Goal: Check status: Check status

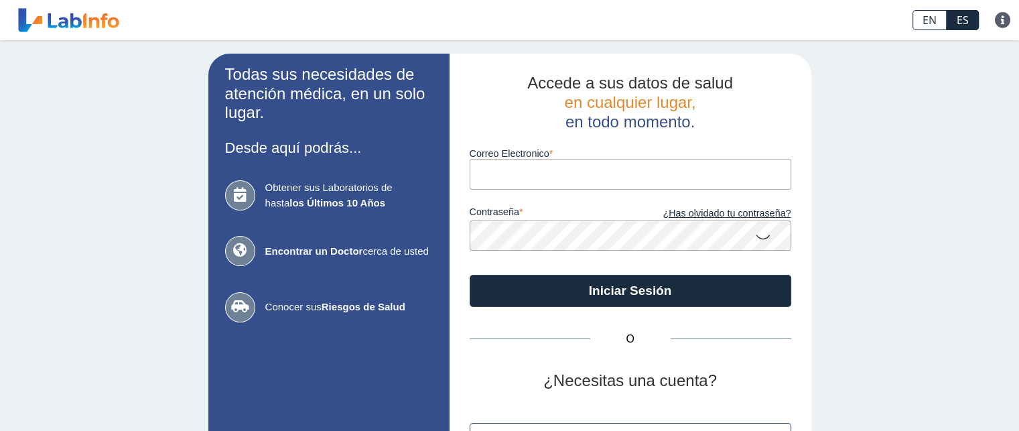
type input "[EMAIL_ADDRESS][DOMAIN_NAME]"
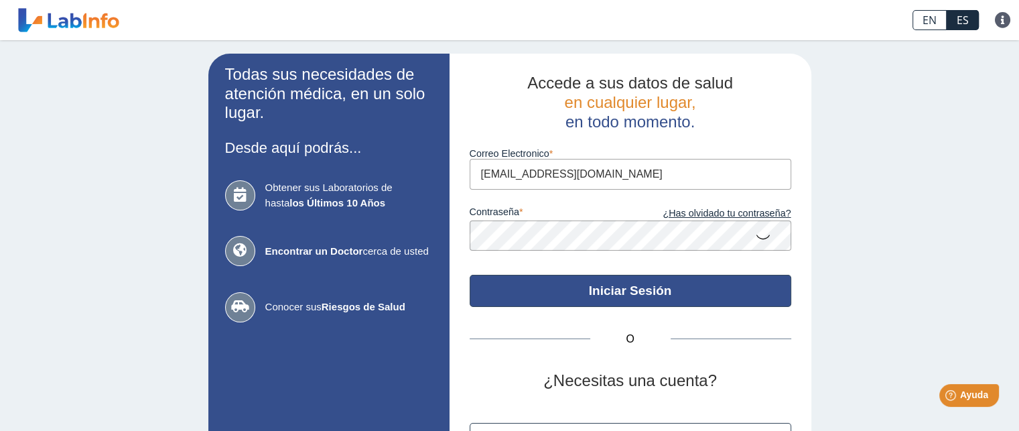
click at [612, 293] on button "Iniciar Sesión" at bounding box center [631, 291] width 322 height 32
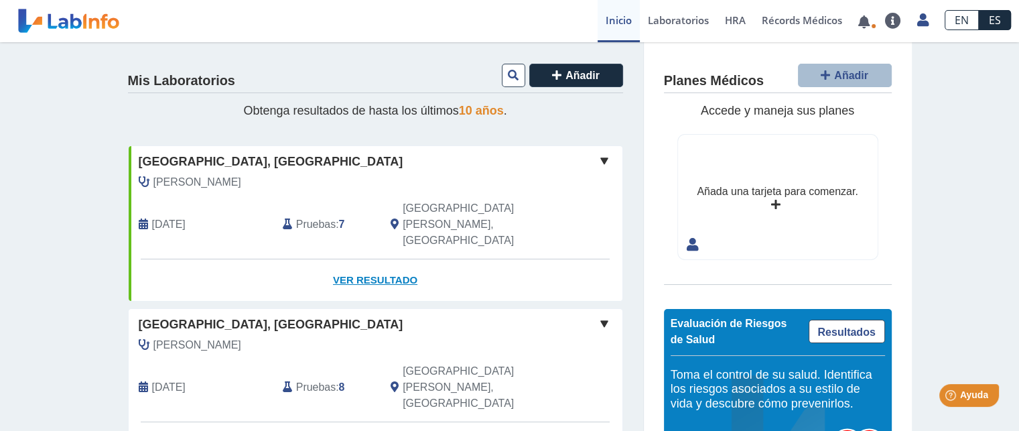
click at [370, 259] on link "Ver Resultado" at bounding box center [376, 280] width 494 height 42
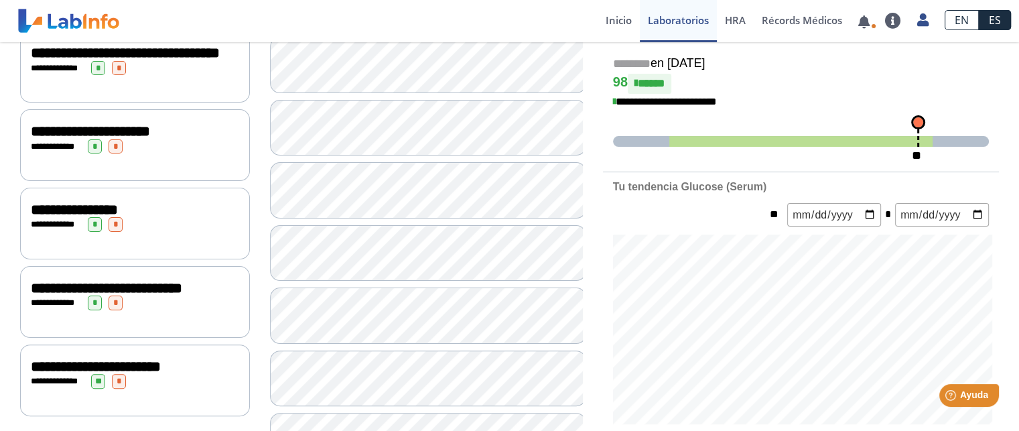
scroll to position [402, 0]
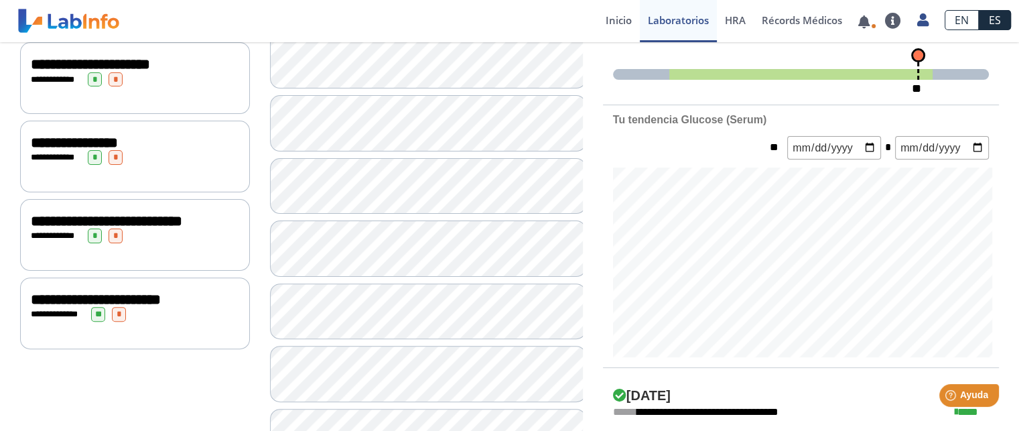
click at [126, 229] on div "**********" at bounding box center [135, 221] width 208 height 16
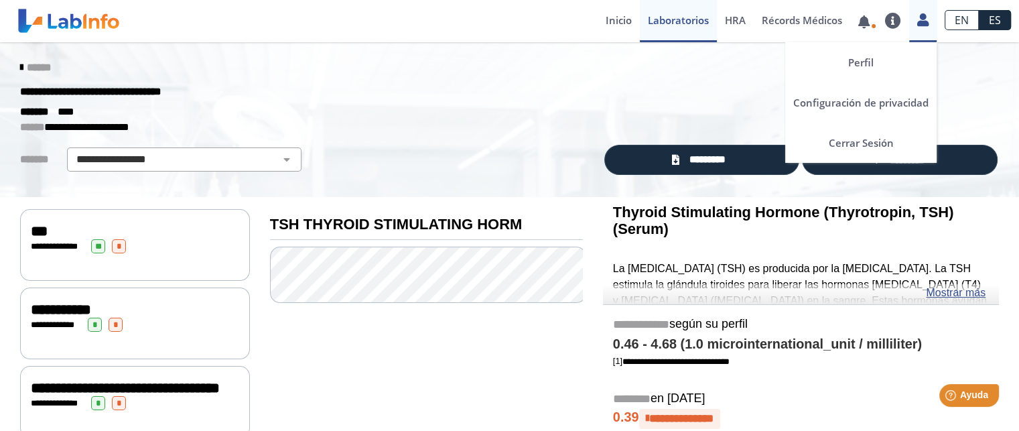
click at [919, 22] on icon at bounding box center [922, 20] width 11 height 10
click at [858, 141] on link "Cerrar Sesión" at bounding box center [860, 143] width 151 height 40
